Goal: Task Accomplishment & Management: Manage account settings

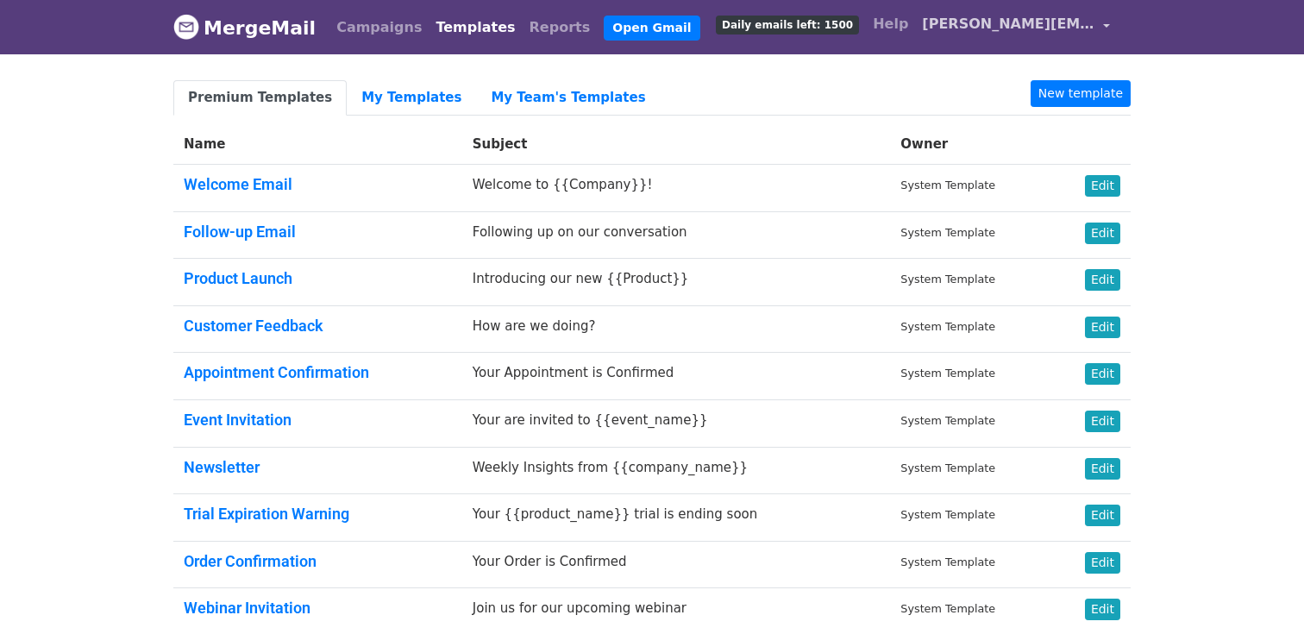
click at [972, 10] on link "[PERSON_NAME][EMAIL_ADDRESS][PERSON_NAME][DOMAIN_NAME]" at bounding box center [1016, 27] width 202 height 41
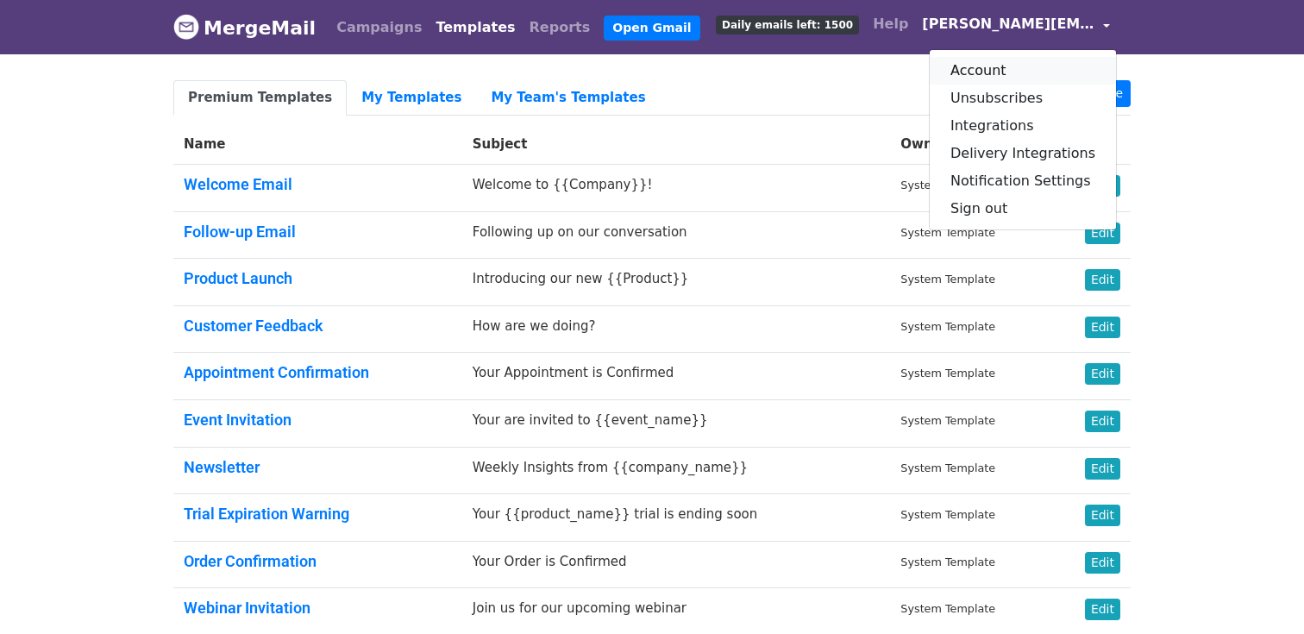
click at [1025, 70] on link "Account" at bounding box center [1023, 71] width 186 height 28
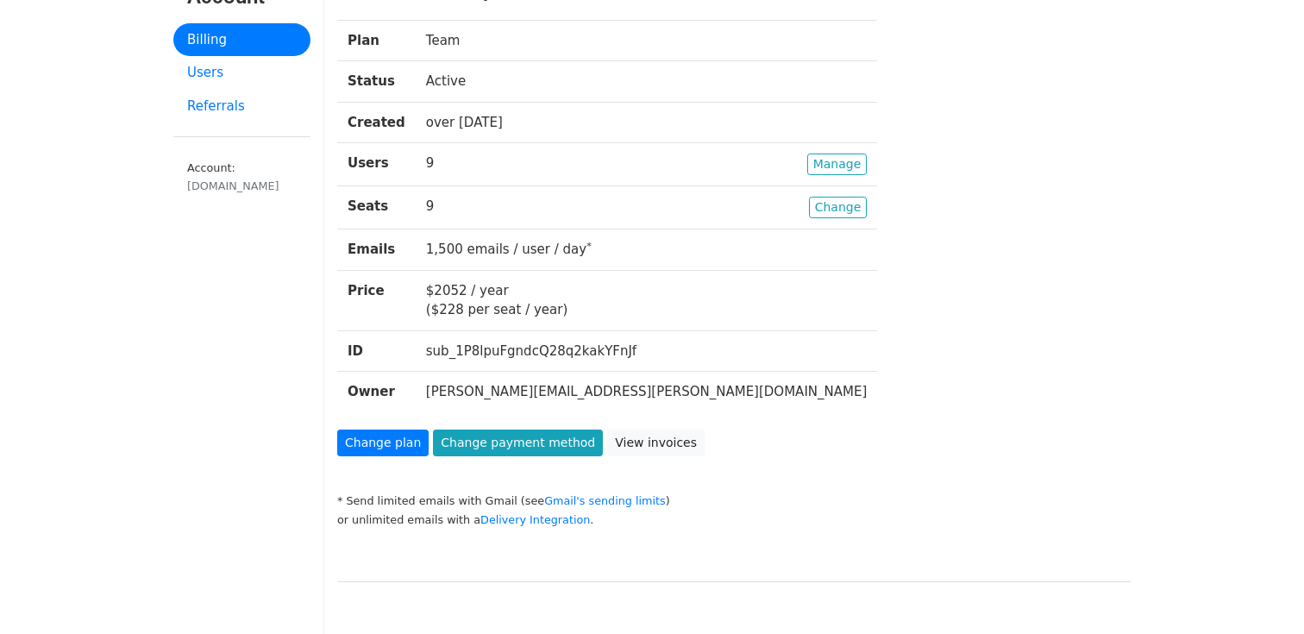
scroll to position [77, 0]
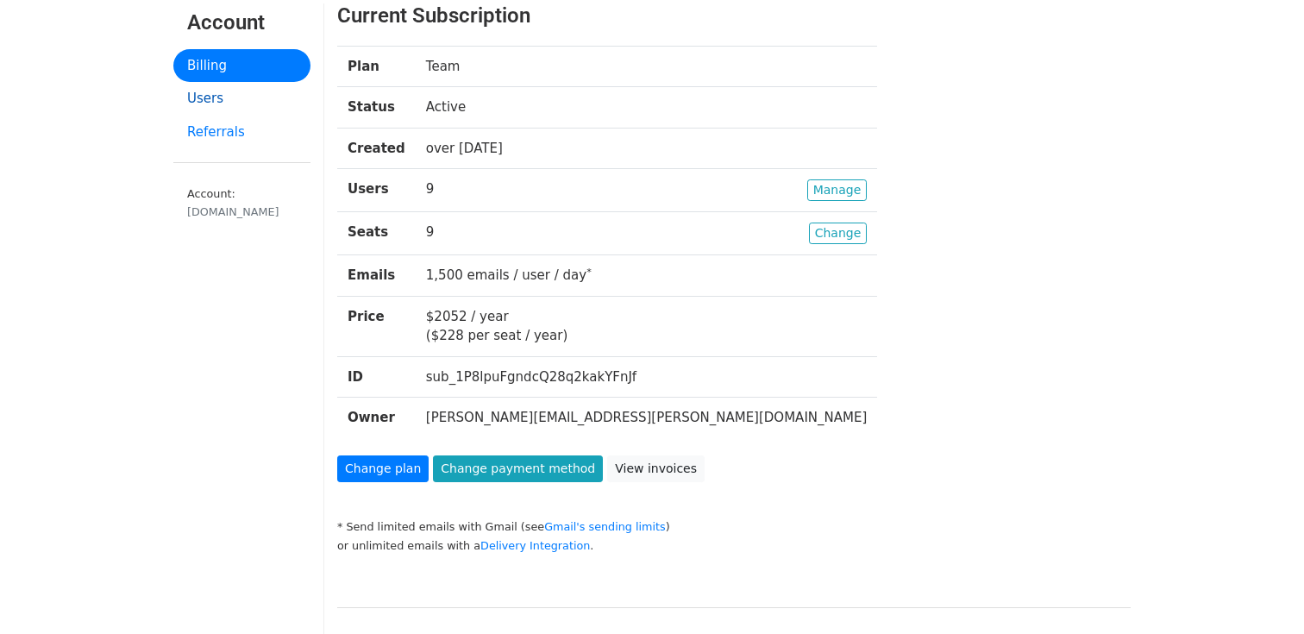
click at [277, 102] on link "Users" at bounding box center [241, 99] width 137 height 34
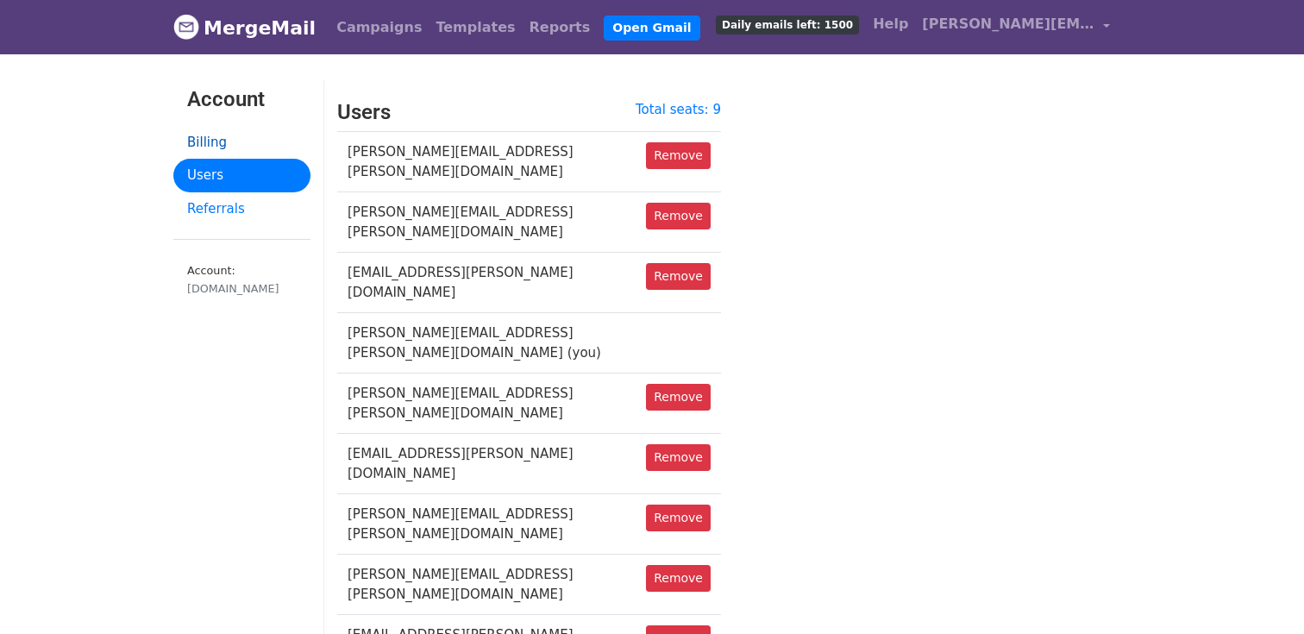
click at [214, 126] on link "Billing" at bounding box center [241, 143] width 137 height 34
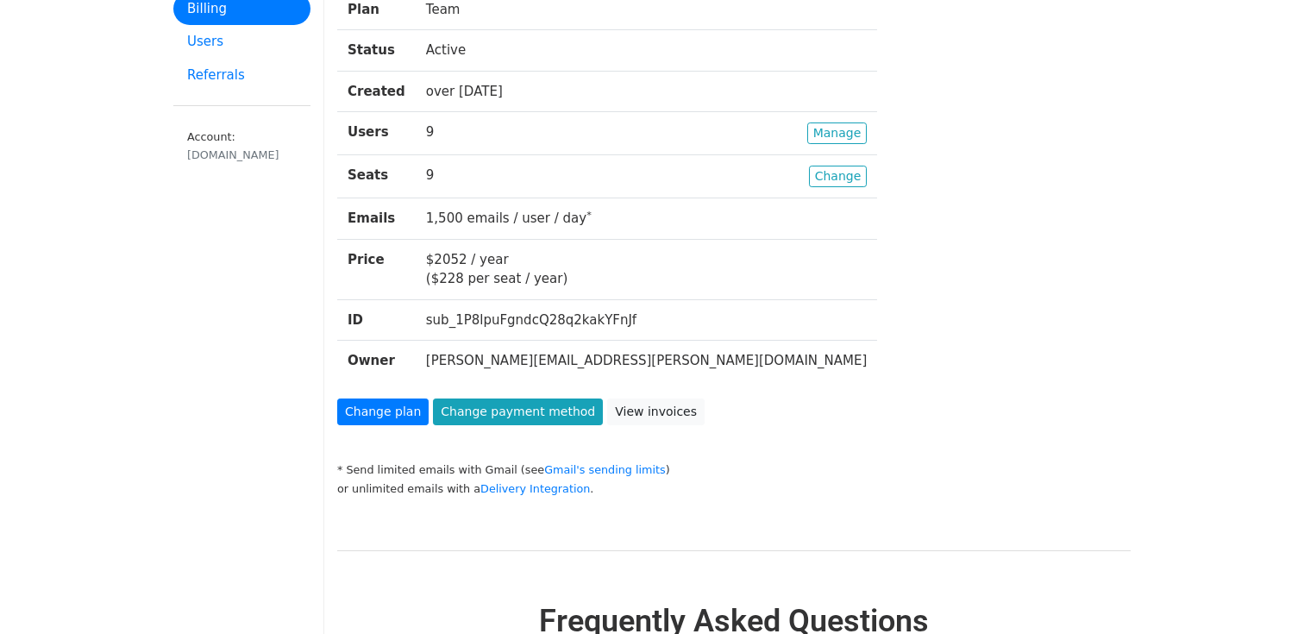
scroll to position [136, 0]
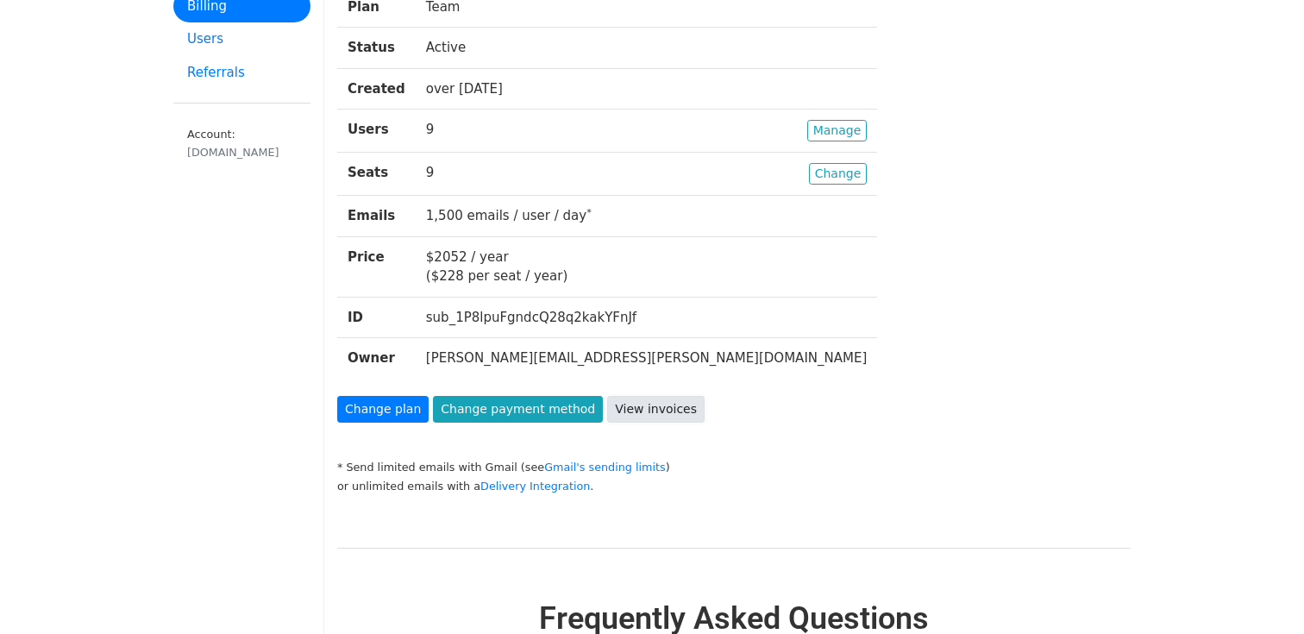
click at [643, 411] on link "View invoices" at bounding box center [655, 409] width 97 height 27
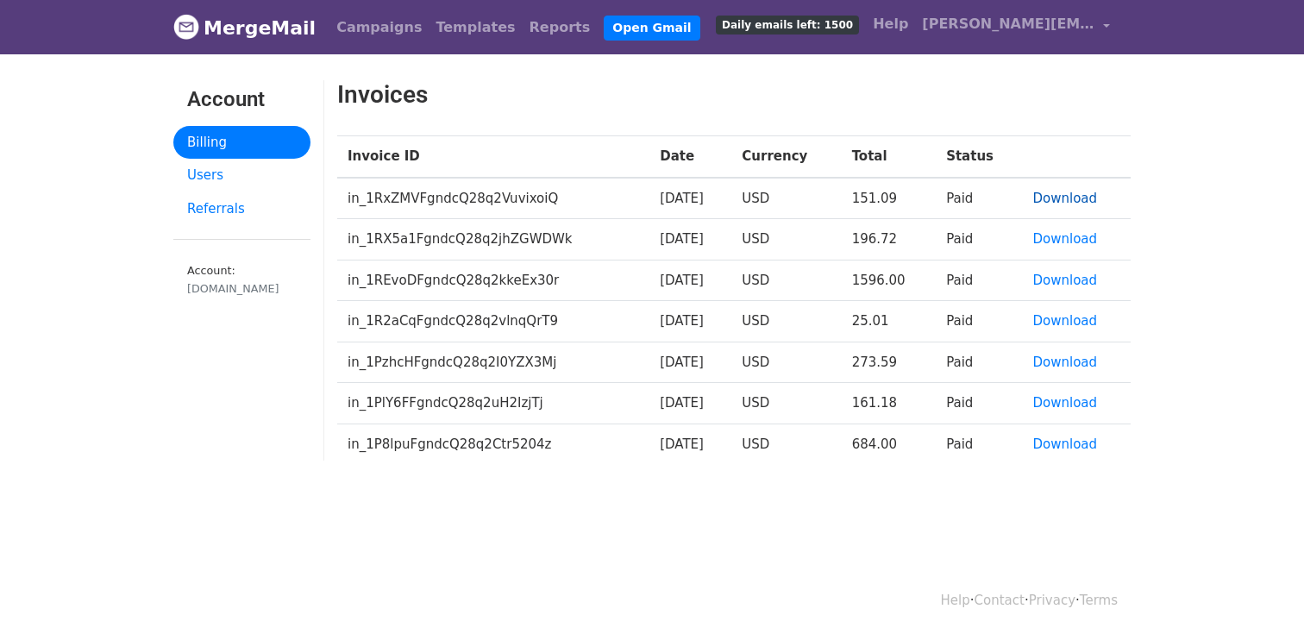
click at [1070, 198] on link "Download" at bounding box center [1065, 199] width 65 height 16
